Goal: Information Seeking & Learning: Check status

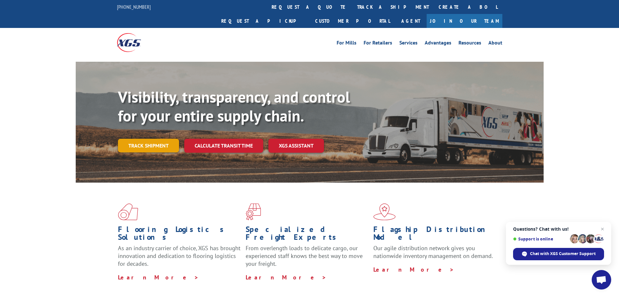
click at [148, 139] on link "Track shipment" at bounding box center [148, 146] width 61 height 14
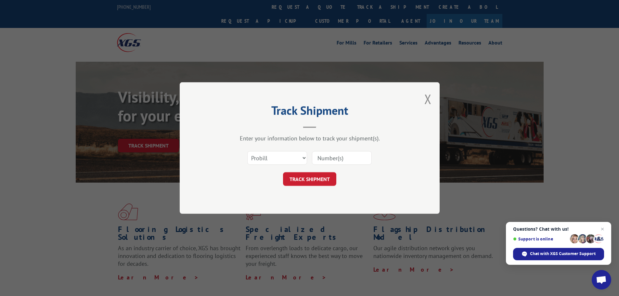
click at [346, 160] on input at bounding box center [342, 158] width 60 height 14
type input "17672396"
click at [313, 183] on button "TRACK SHIPMENT" at bounding box center [309, 179] width 53 height 14
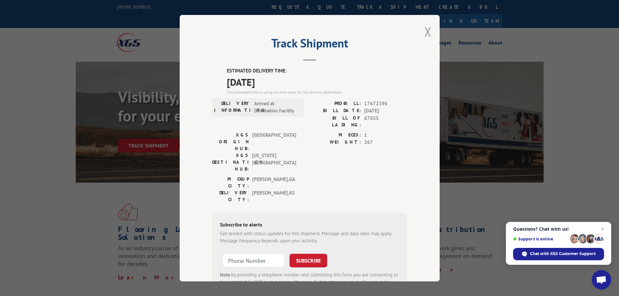
click at [426, 29] on button "Close modal" at bounding box center [428, 31] width 7 height 17
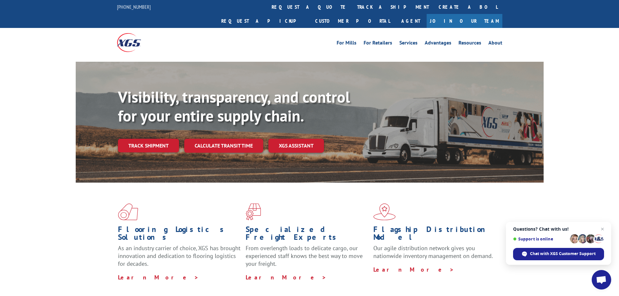
click at [134, 139] on link "Track shipment" at bounding box center [148, 146] width 61 height 14
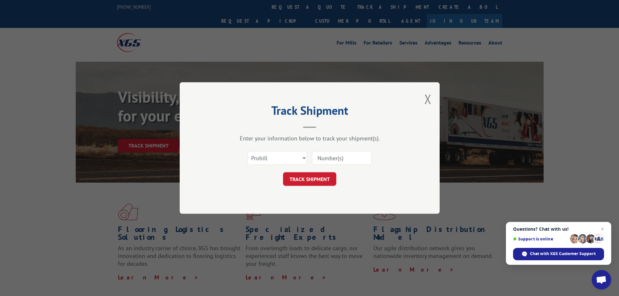
click at [346, 155] on input at bounding box center [342, 158] width 60 height 14
type input "17672396"
click at [328, 174] on button "TRACK SHIPMENT" at bounding box center [309, 179] width 53 height 14
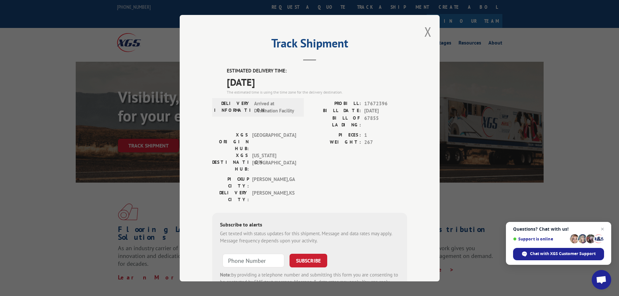
scroll to position [26, 0]
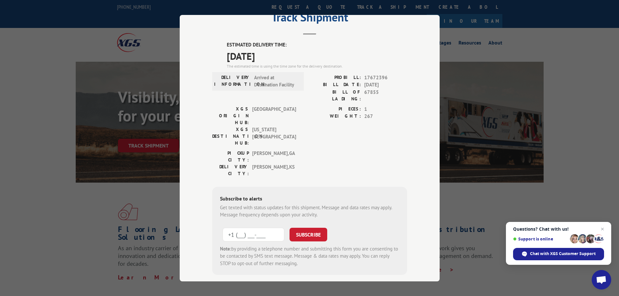
click at [271, 228] on input "+1 (___) ___-____" at bounding box center [254, 235] width 62 height 14
type input "[PHONE_NUMBER]"
click at [332, 224] on form "[PHONE_NUMBER] SUBSCRIBE Note: by providing a telephone number and submitting t…" at bounding box center [309, 246] width 179 height 44
click at [319, 228] on button "SUBSCRIBE" at bounding box center [309, 235] width 38 height 14
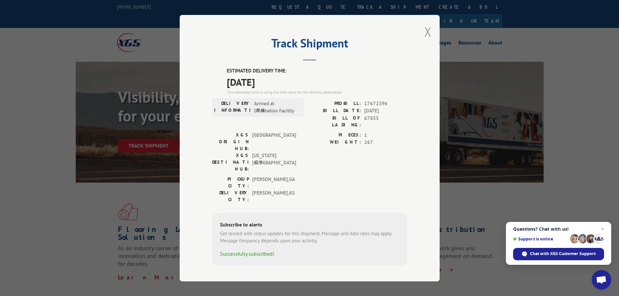
click at [429, 34] on button "Close modal" at bounding box center [428, 31] width 7 height 17
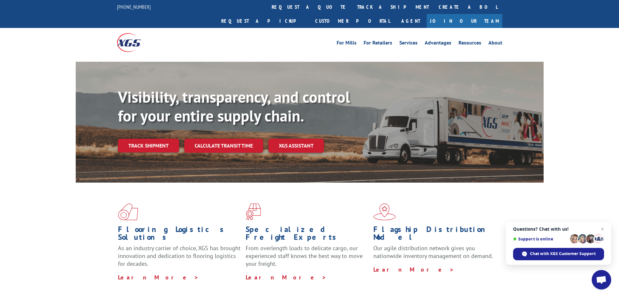
drag, startPoint x: 150, startPoint y: 134, endPoint x: 153, endPoint y: 134, distance: 3.3
click at [150, 139] on link "Track shipment" at bounding box center [148, 146] width 61 height 14
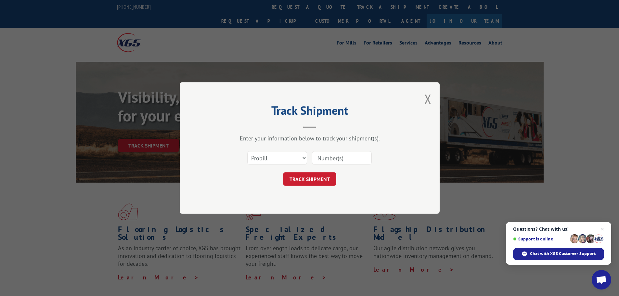
click at [337, 159] on input at bounding box center [342, 158] width 60 height 14
type input "17672396"
click at [319, 182] on button "TRACK SHIPMENT" at bounding box center [309, 179] width 53 height 14
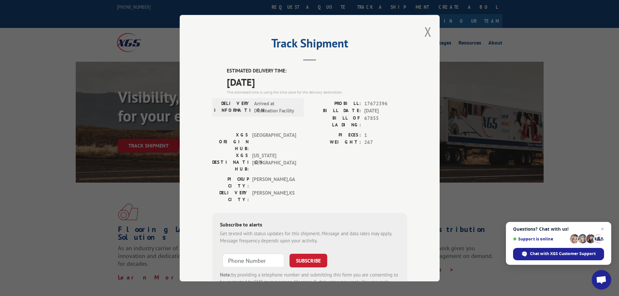
click at [422, 30] on div "Track Shipment ESTIMATED DELIVERY TIME: [DATE] The estimated time is using the …" at bounding box center [310, 148] width 260 height 267
click at [426, 31] on button "Close modal" at bounding box center [428, 31] width 7 height 17
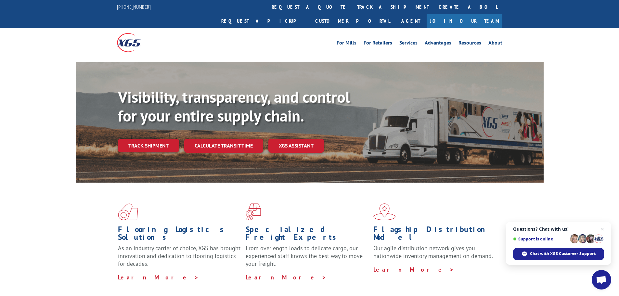
click at [138, 139] on link "Track shipment" at bounding box center [148, 146] width 61 height 14
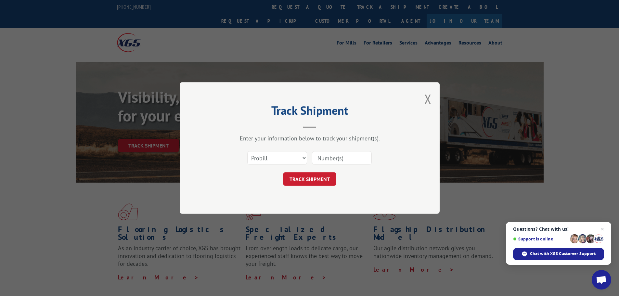
click at [325, 157] on input at bounding box center [342, 158] width 60 height 14
type input "17672396"
click at [319, 181] on button "TRACK SHIPMENT" at bounding box center [309, 179] width 53 height 14
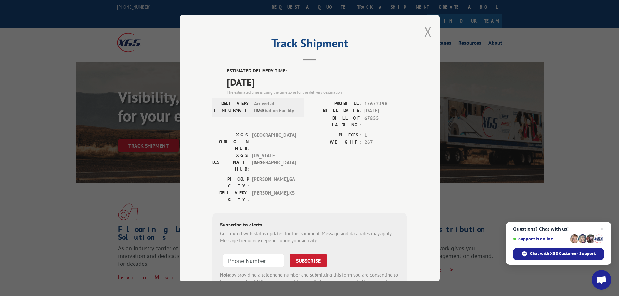
click at [425, 29] on button "Close modal" at bounding box center [428, 31] width 7 height 17
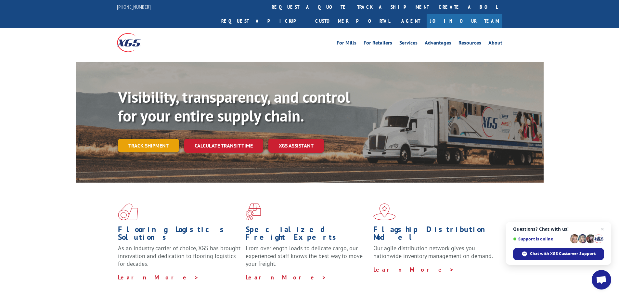
click at [141, 139] on link "Track shipment" at bounding box center [148, 146] width 61 height 14
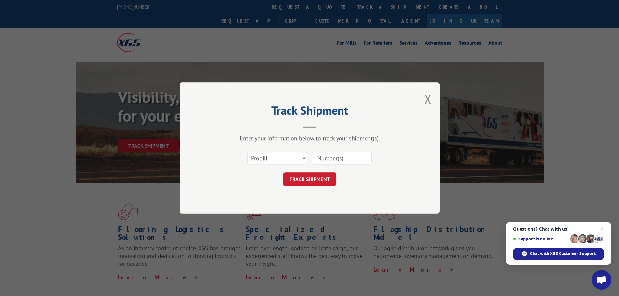
click at [343, 161] on input at bounding box center [342, 158] width 60 height 14
type input "17672396"
click at [336, 180] on button "TRACK SHIPMENT" at bounding box center [309, 179] width 53 height 14
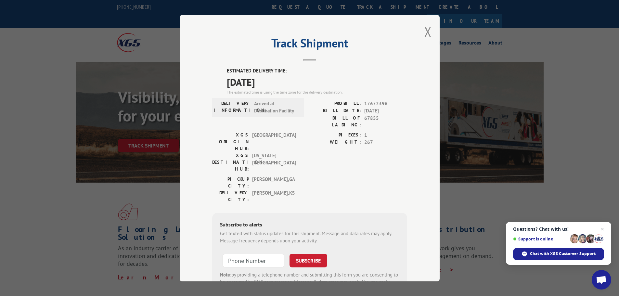
click at [416, 29] on div "Track Shipment ESTIMATED DELIVERY TIME: [DATE] The estimated time is using the …" at bounding box center [310, 148] width 260 height 267
click at [425, 29] on button "Close modal" at bounding box center [428, 31] width 7 height 17
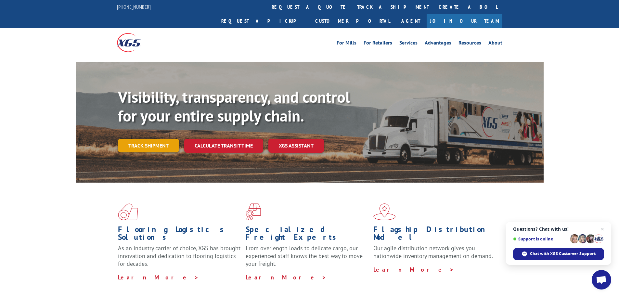
click at [149, 139] on link "Track shipment" at bounding box center [148, 146] width 61 height 14
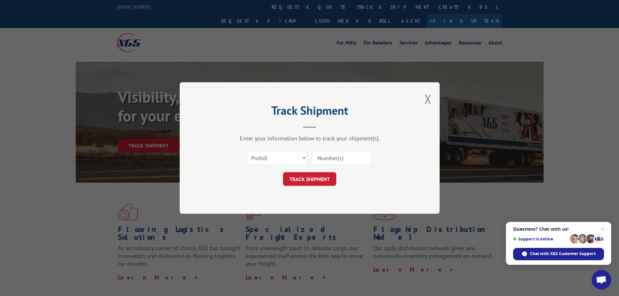
click at [327, 154] on input at bounding box center [342, 158] width 60 height 14
type input "17672396"
click at [327, 179] on button "TRACK SHIPMENT" at bounding box center [309, 179] width 53 height 14
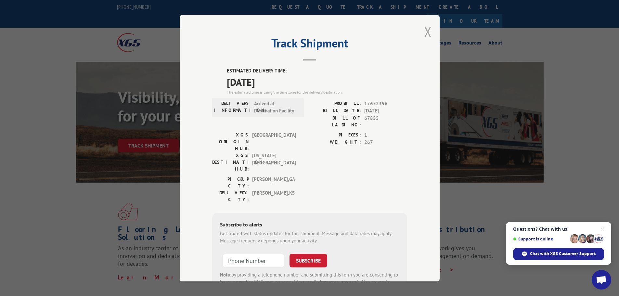
click at [426, 34] on button "Close modal" at bounding box center [428, 31] width 7 height 17
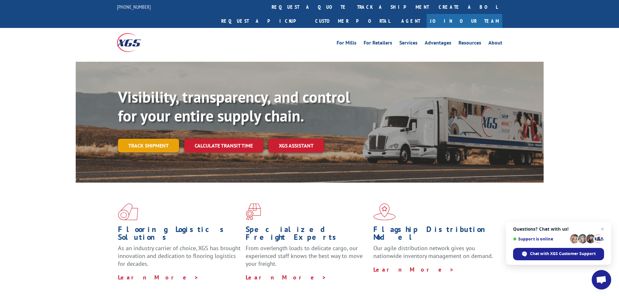
click at [131, 139] on link "Track shipment" at bounding box center [148, 146] width 61 height 14
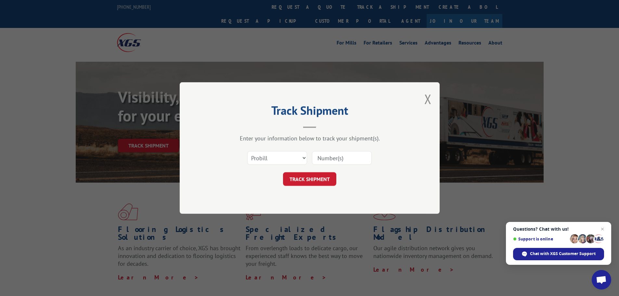
click at [330, 154] on input at bounding box center [342, 158] width 60 height 14
type input "17672396"
click at [324, 183] on button "TRACK SHIPMENT" at bounding box center [309, 179] width 53 height 14
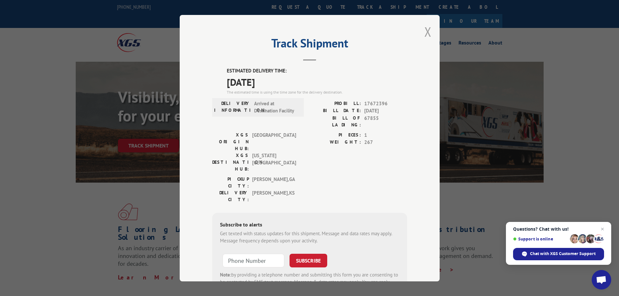
click at [426, 30] on button "Close modal" at bounding box center [428, 31] width 7 height 17
